Goal: Task Accomplishment & Management: Manage account settings

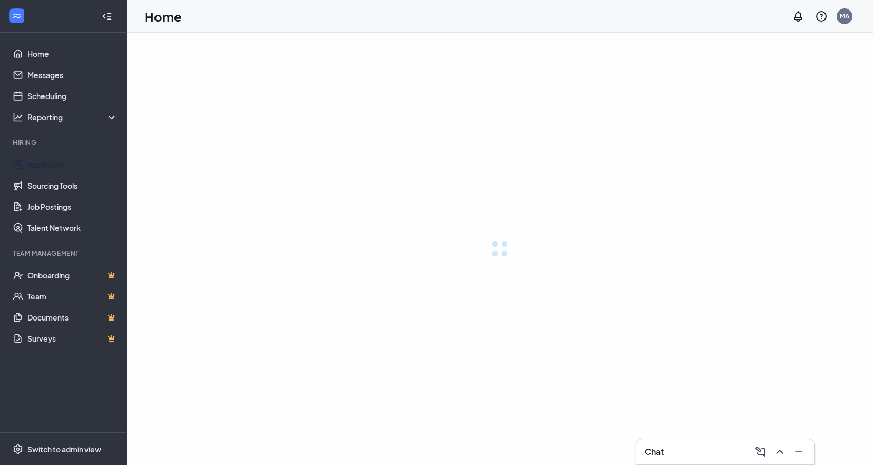
click at [60, 96] on link "Scheduling" at bounding box center [72, 95] width 90 height 21
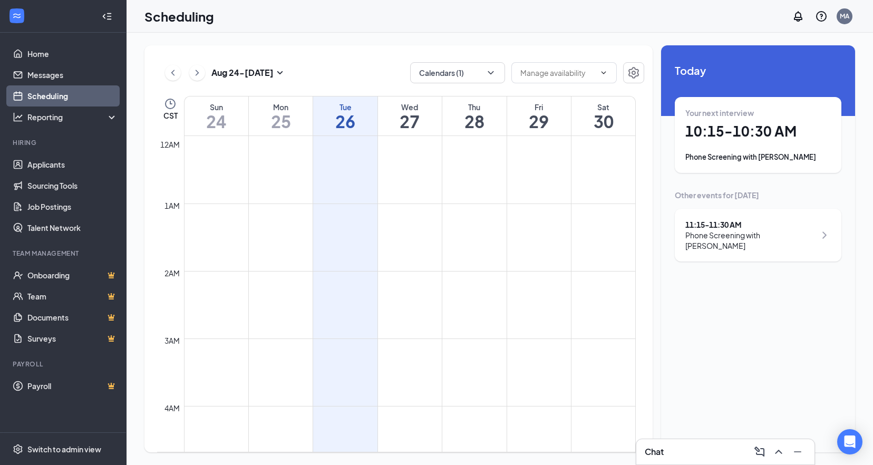
scroll to position [518, 0]
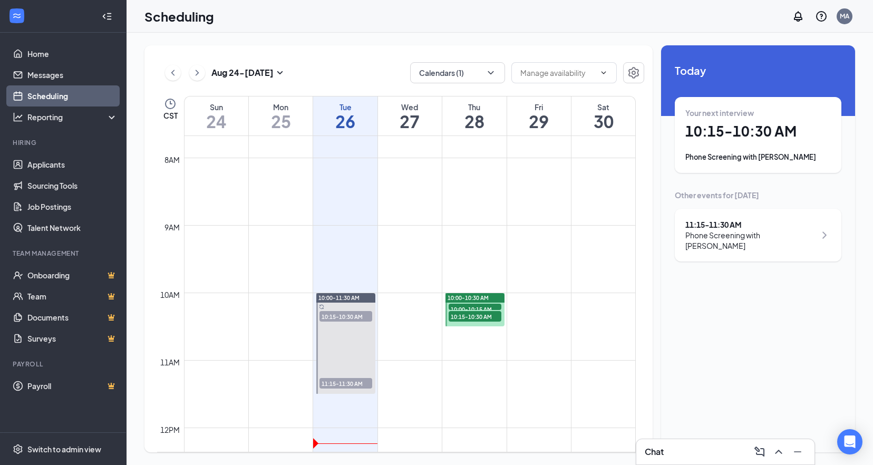
click at [360, 315] on span "10:15-10:30 AM" at bounding box center [345, 316] width 53 height 11
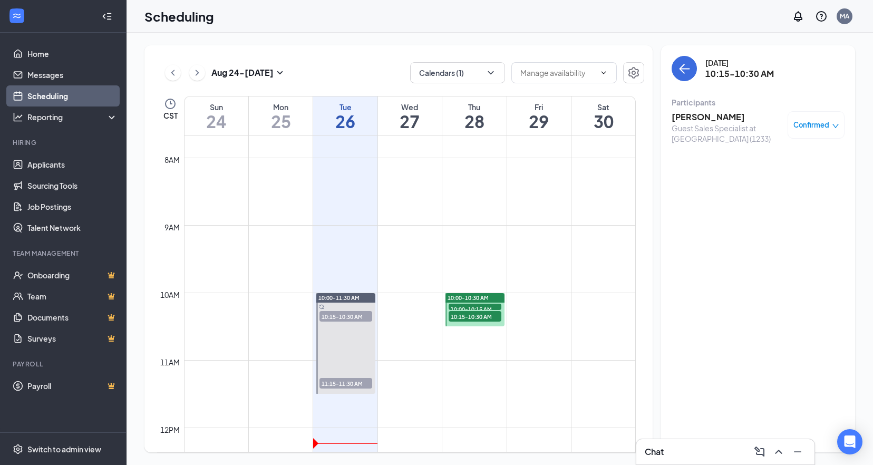
click at [344, 384] on span "11:15-11:30 AM" at bounding box center [345, 383] width 53 height 11
click at [358, 316] on span "10:15-10:30 AM" at bounding box center [345, 316] width 53 height 11
click at [361, 380] on span "11:15-11:30 AM" at bounding box center [345, 383] width 53 height 11
